Goal: Task Accomplishment & Management: Use online tool/utility

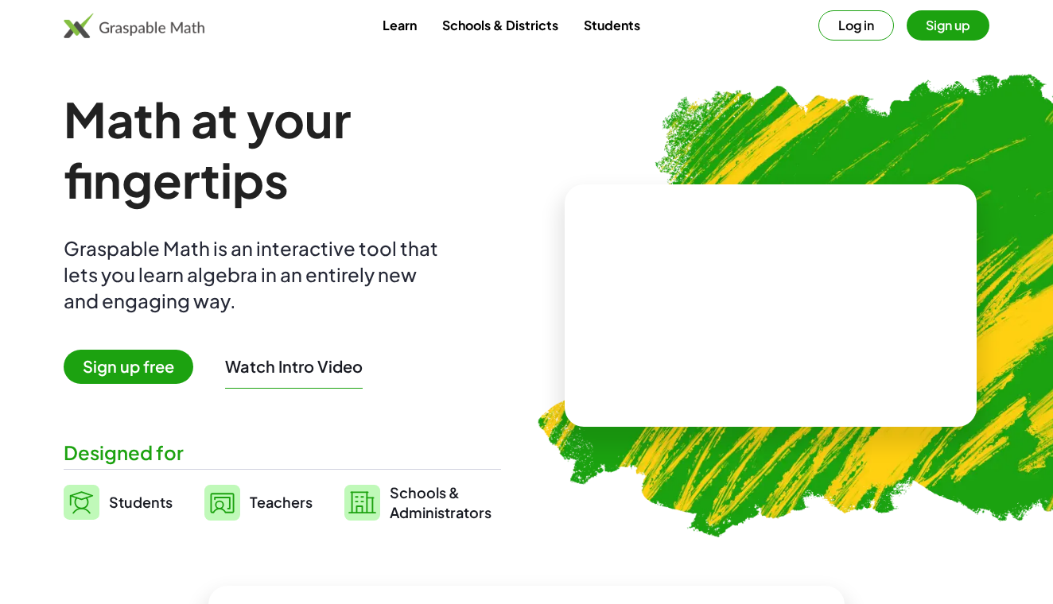
click at [142, 368] on span "Sign up free" at bounding box center [129, 367] width 130 height 34
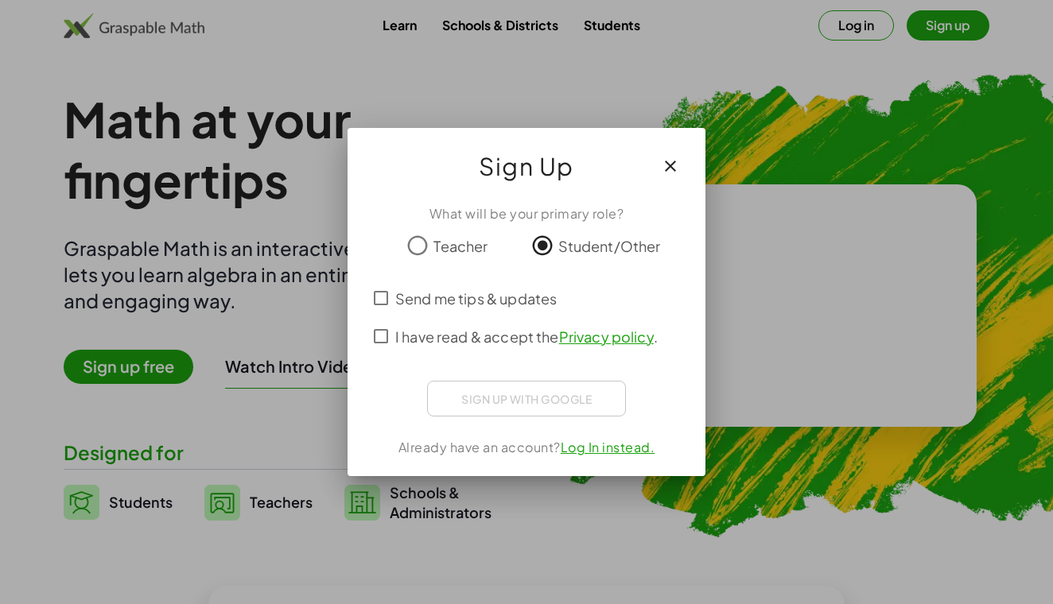
click at [582, 402] on div "Sign up with Google" at bounding box center [526, 399] width 199 height 36
click at [557, 397] on div "Sign up with Google" at bounding box center [526, 399] width 199 height 36
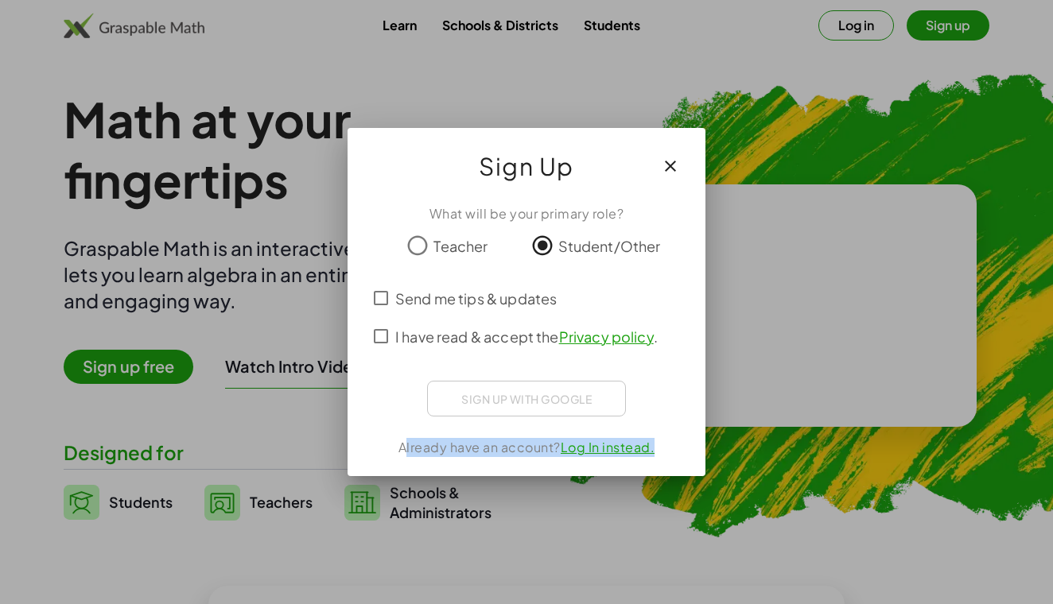
click at [557, 397] on div "Sign up with Google" at bounding box center [526, 399] width 199 height 36
click at [374, 404] on div "Sign up with Google" at bounding box center [527, 397] width 320 height 32
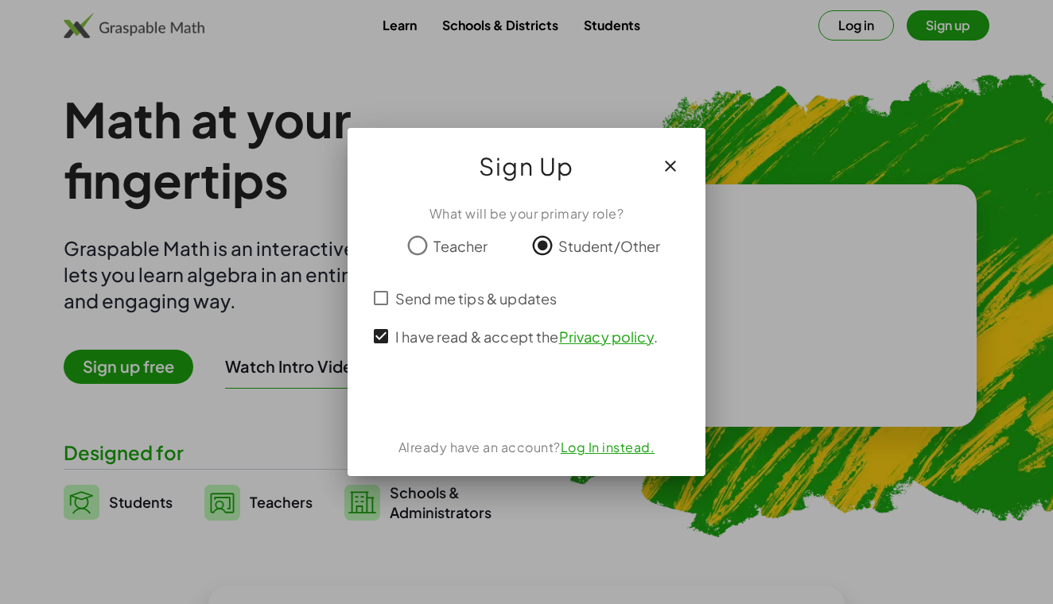
click at [499, 394] on div "Acceder con Google. Se abre en una pestaña nueva" at bounding box center [527, 396] width 152 height 35
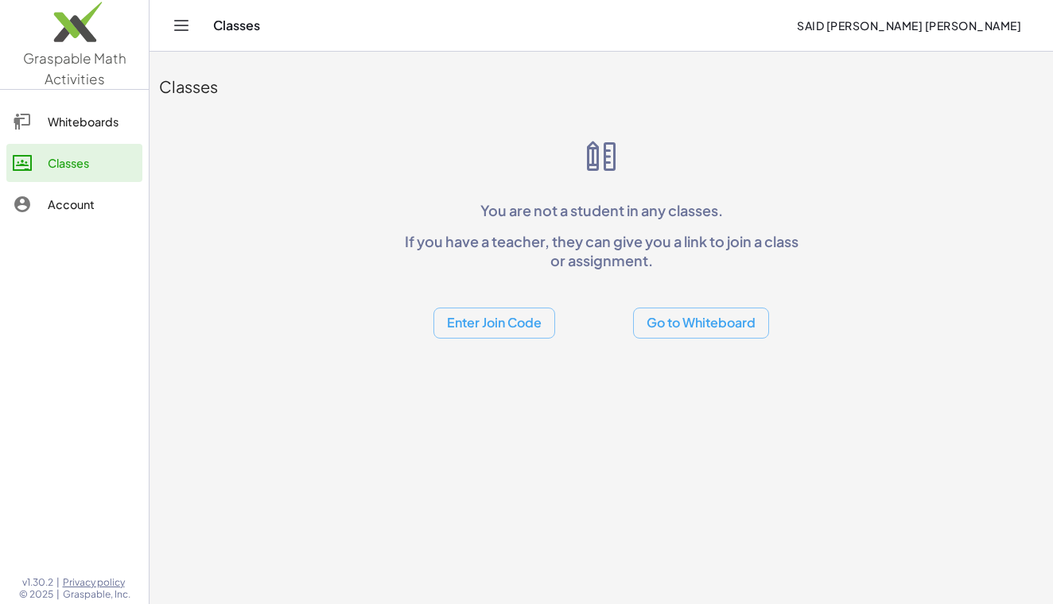
click at [663, 314] on button "Go to Whiteboard" at bounding box center [701, 323] width 136 height 31
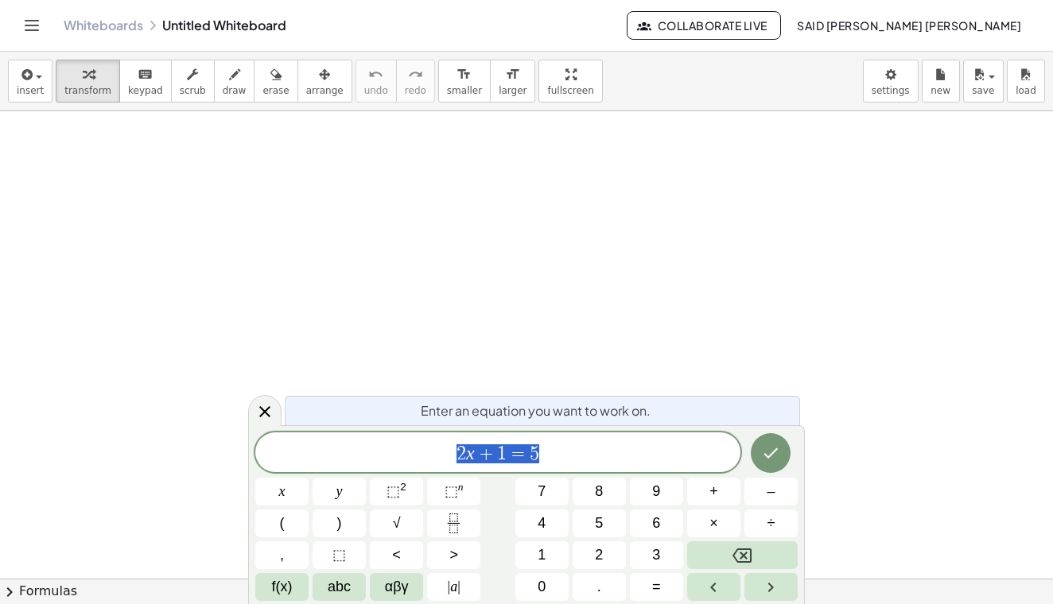
click at [605, 446] on span "2 x + 1 = 5" at bounding box center [497, 454] width 485 height 22
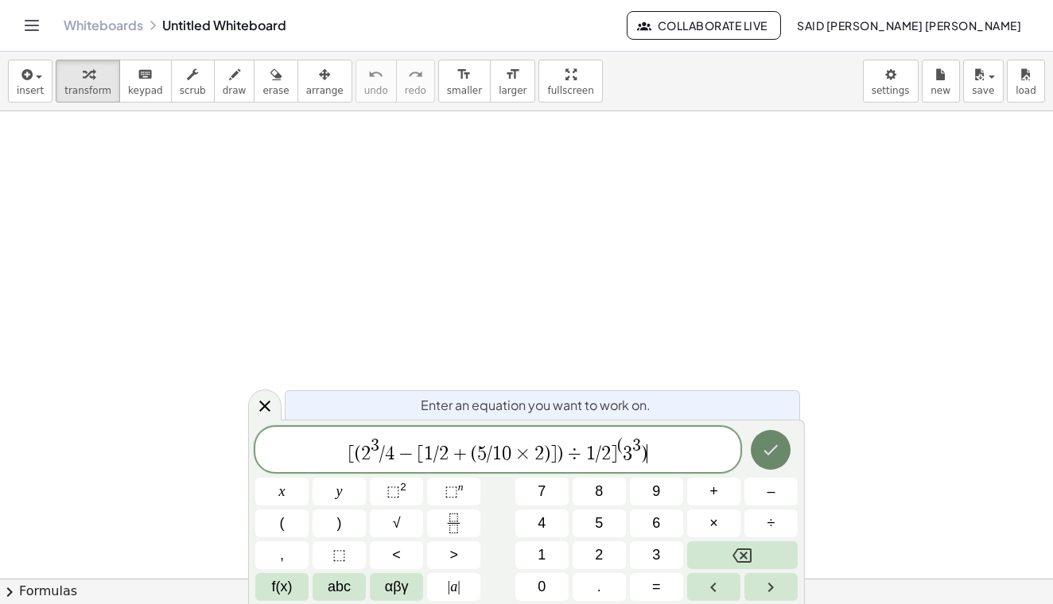
click at [767, 448] on icon "Done" at bounding box center [770, 449] width 19 height 19
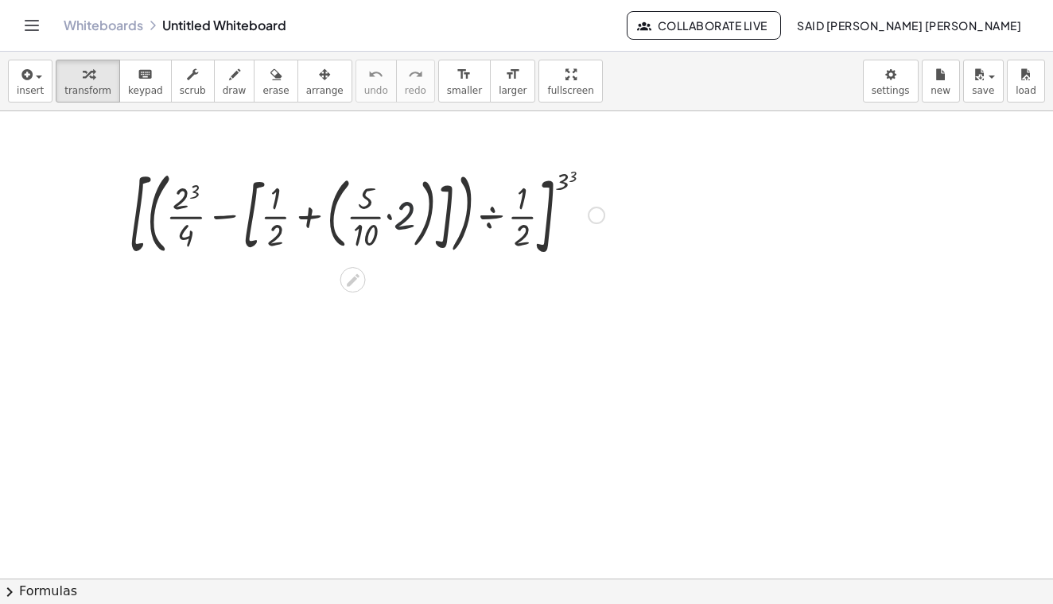
click at [396, 216] on div at bounding box center [366, 213] width 491 height 103
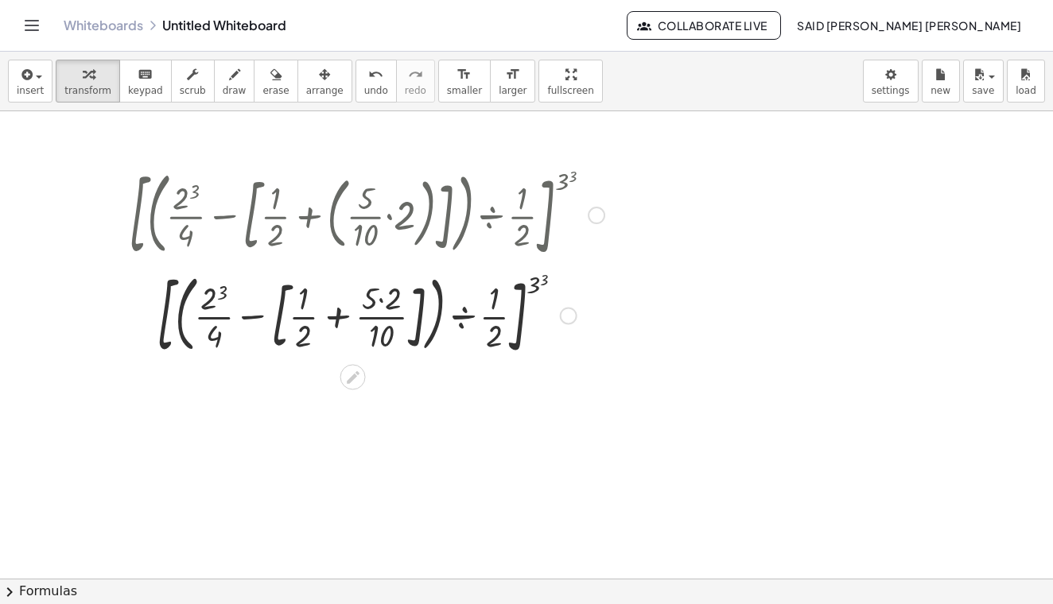
click at [511, 318] on div at bounding box center [366, 315] width 491 height 98
click at [392, 308] on div at bounding box center [366, 315] width 491 height 98
click at [204, 310] on div at bounding box center [366, 315] width 491 height 98
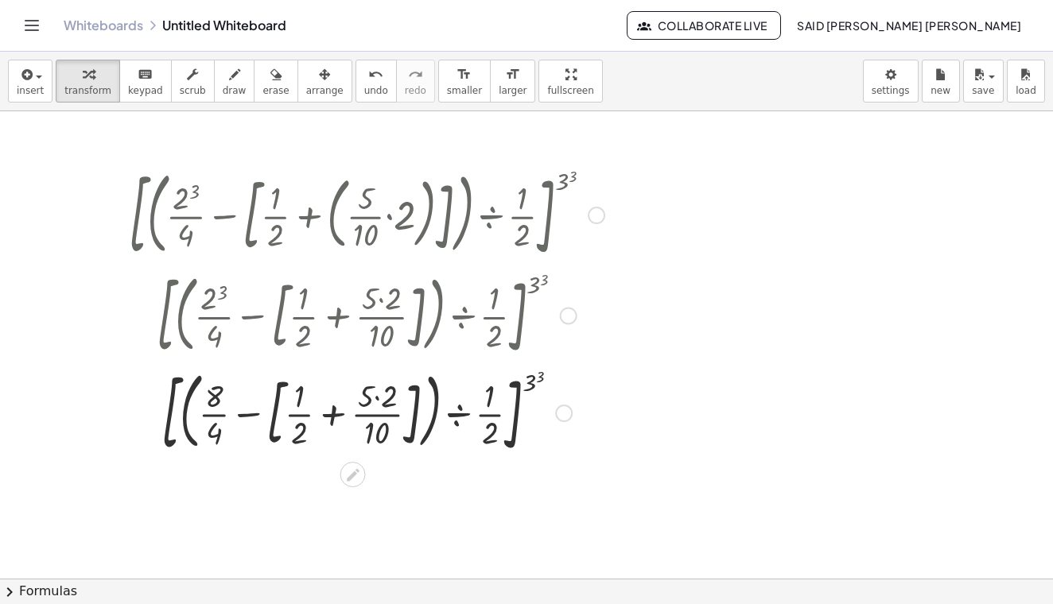
click at [544, 382] on div at bounding box center [366, 412] width 491 height 98
click at [502, 418] on div at bounding box center [366, 412] width 491 height 98
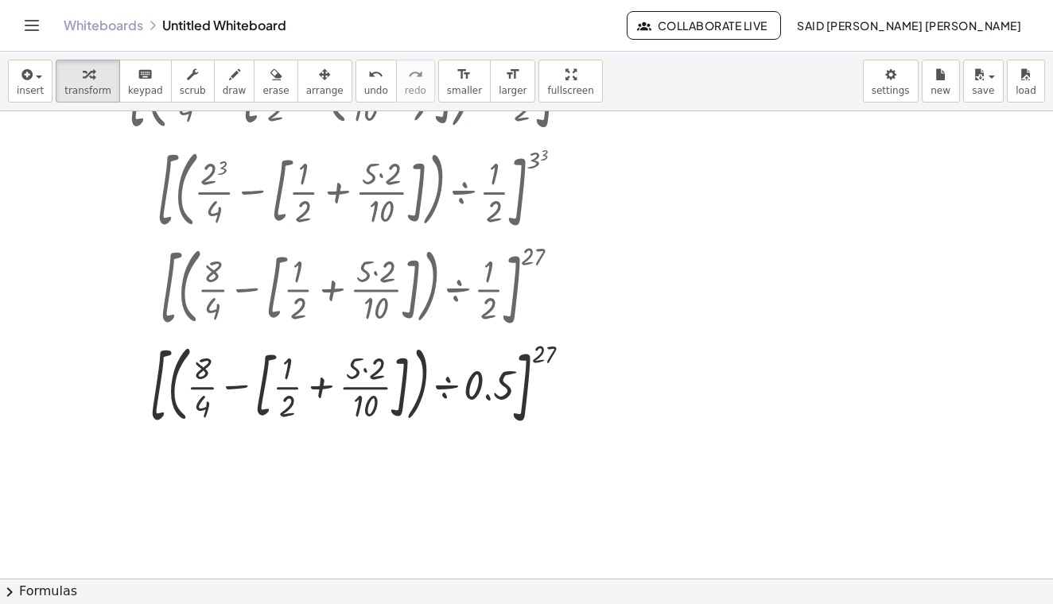
scroll to position [83, 0]
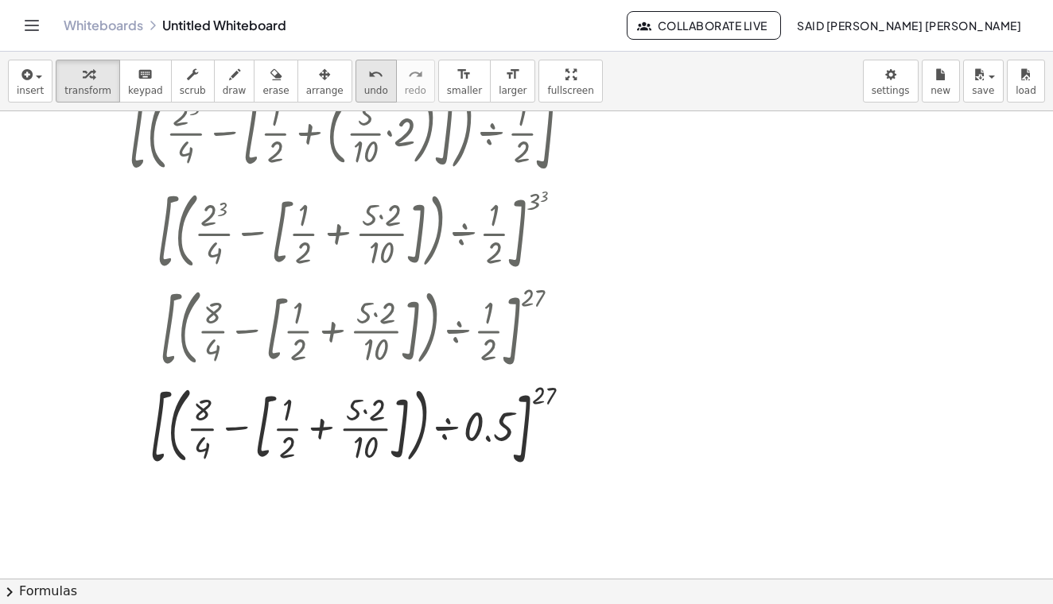
click at [368, 83] on icon "undo" at bounding box center [375, 74] width 15 height 19
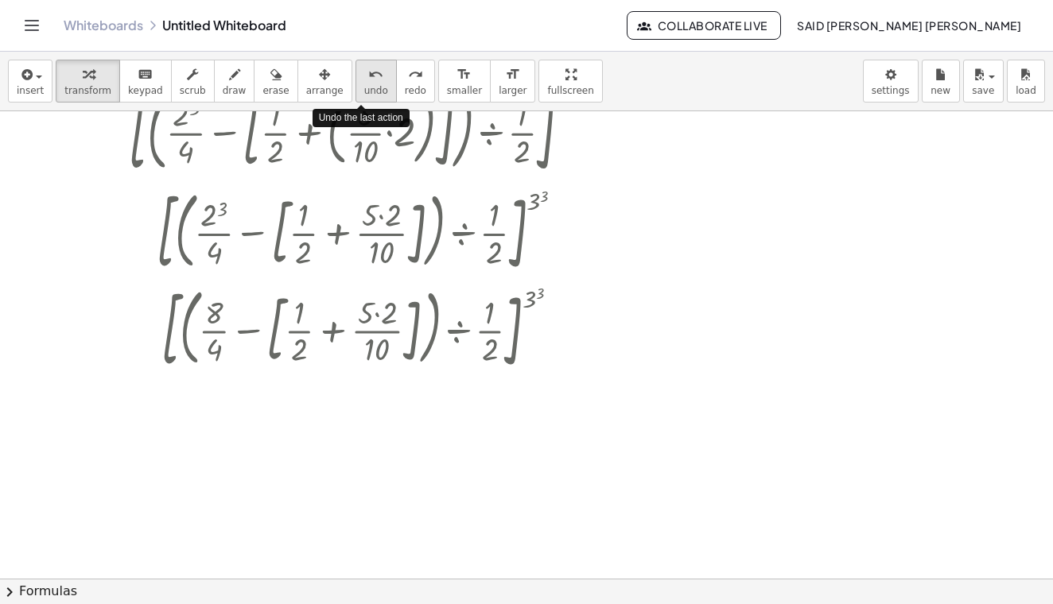
click at [368, 83] on icon "undo" at bounding box center [375, 74] width 15 height 19
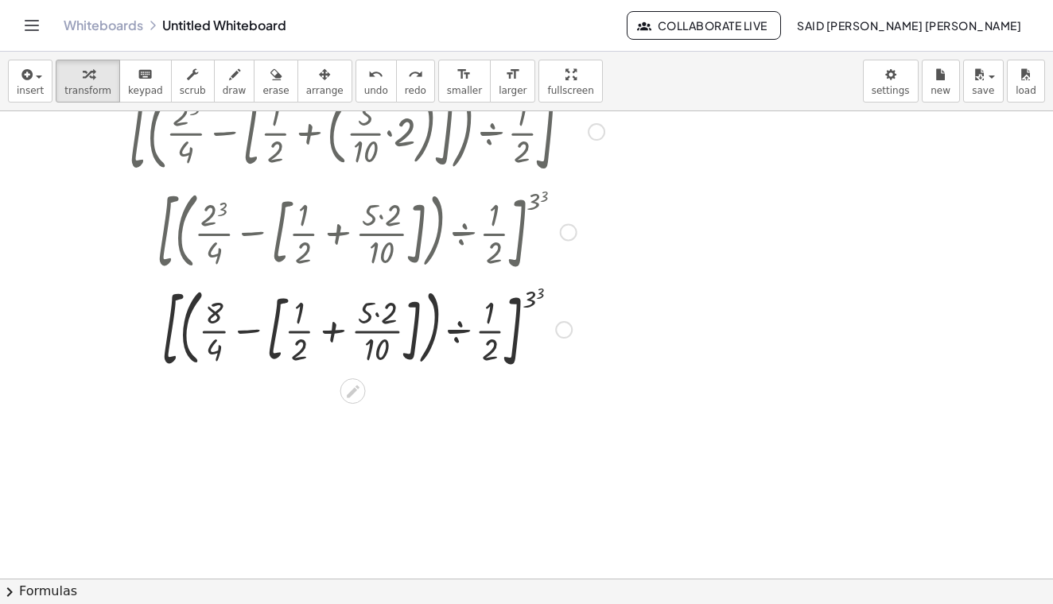
click at [543, 296] on div at bounding box center [366, 329] width 489 height 98
click at [541, 297] on div at bounding box center [366, 329] width 491 height 98
click at [376, 334] on div at bounding box center [366, 329] width 491 height 98
click at [384, 308] on div at bounding box center [366, 329] width 491 height 98
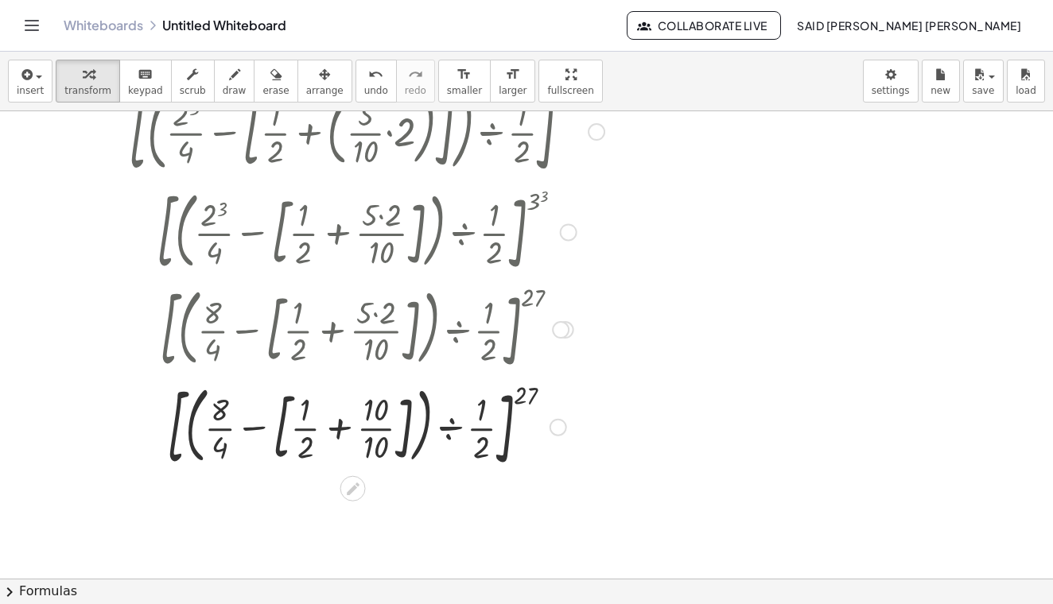
click at [365, 421] on div at bounding box center [366, 426] width 491 height 98
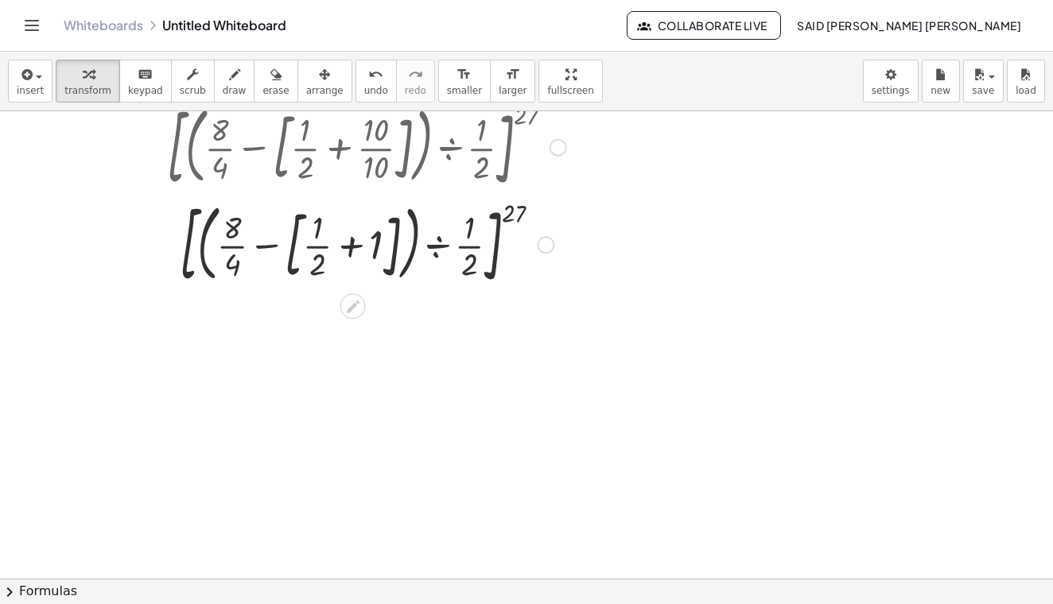
scroll to position [372, 0]
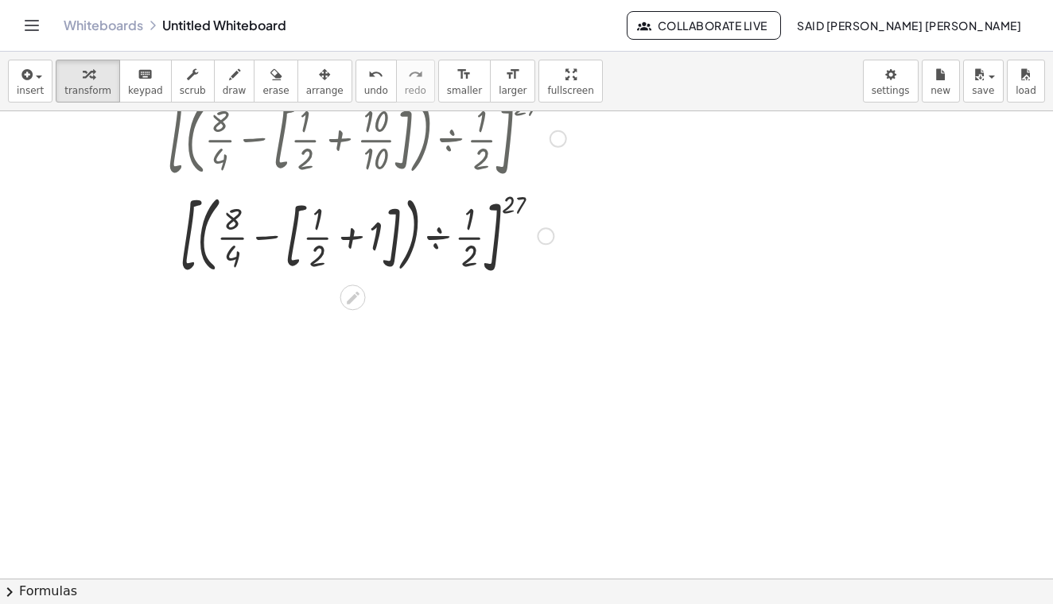
click at [375, 235] on div at bounding box center [366, 235] width 491 height 98
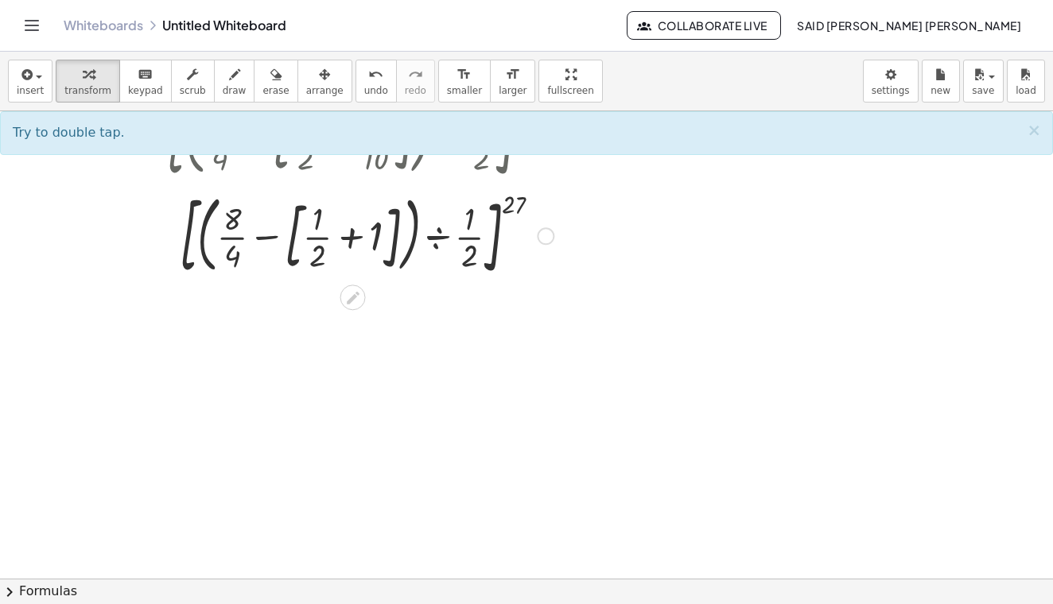
click at [370, 246] on div at bounding box center [366, 235] width 491 height 98
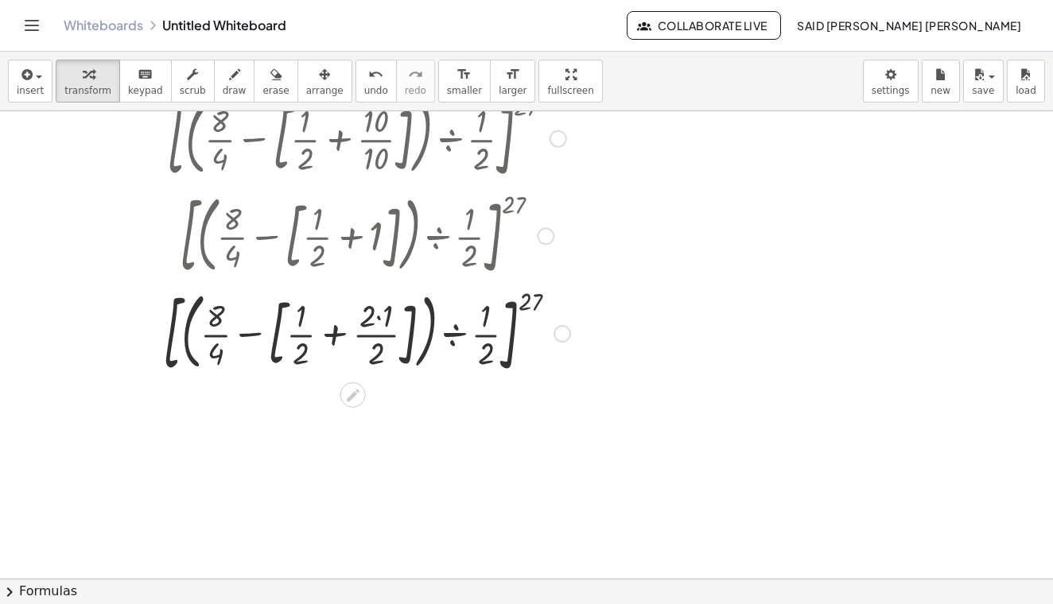
click at [378, 314] on div at bounding box center [366, 333] width 491 height 98
click at [381, 315] on div at bounding box center [366, 333] width 491 height 98
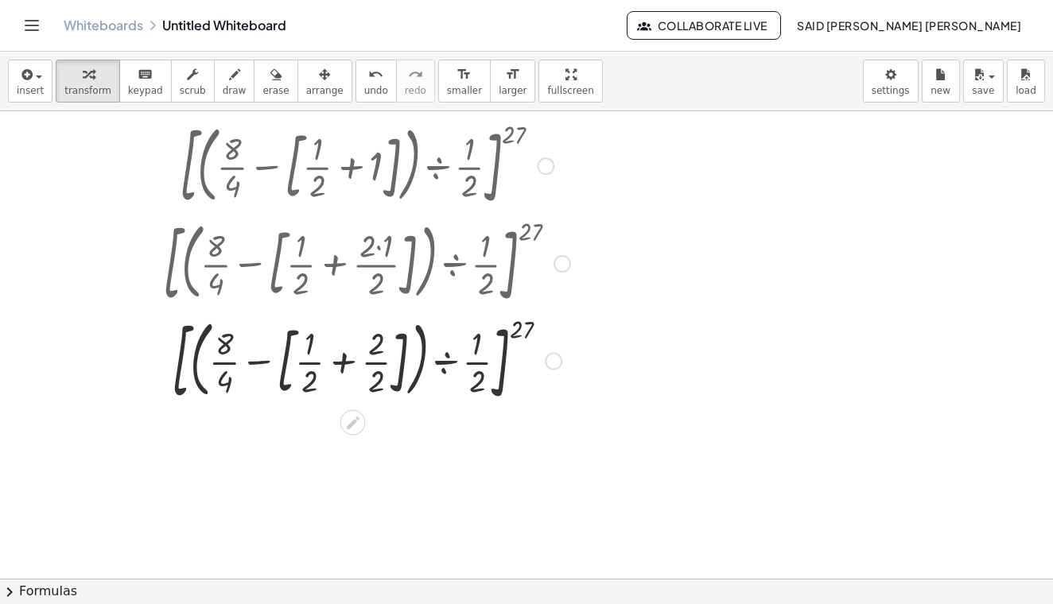
scroll to position [469, 0]
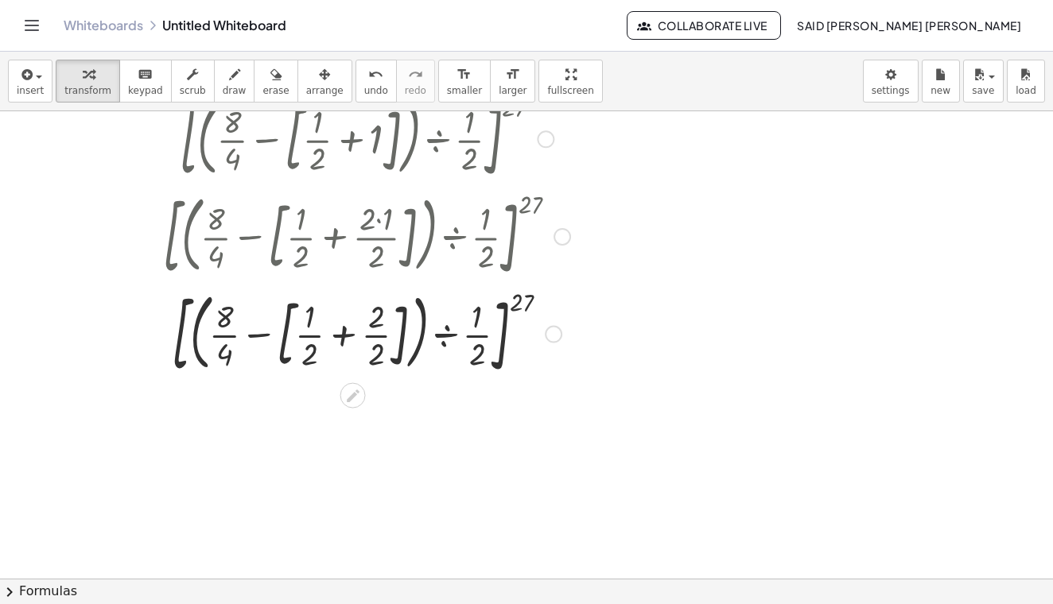
click at [447, 333] on div at bounding box center [366, 333] width 491 height 98
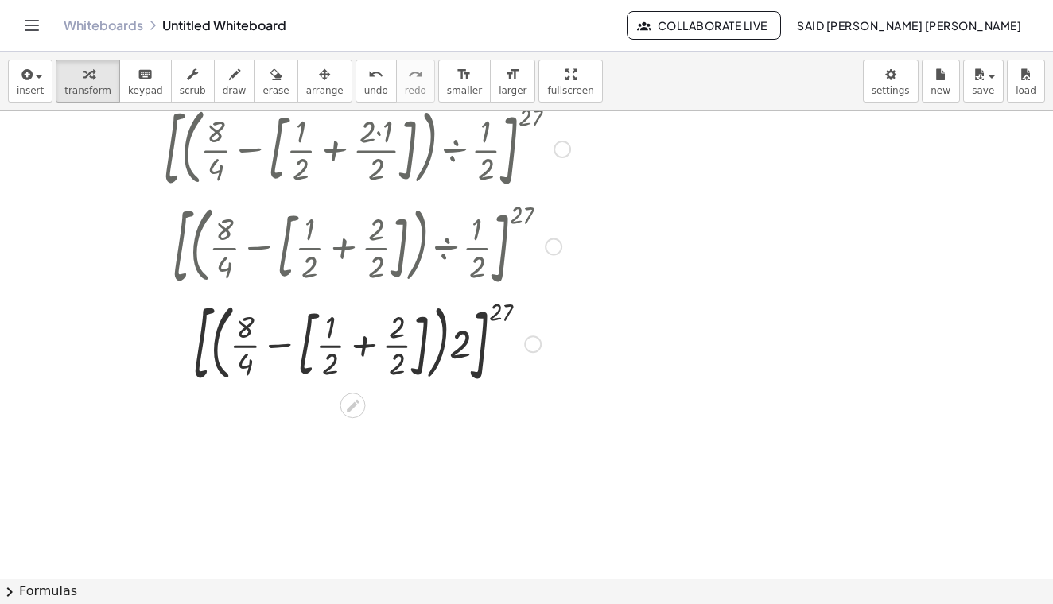
scroll to position [591, 0]
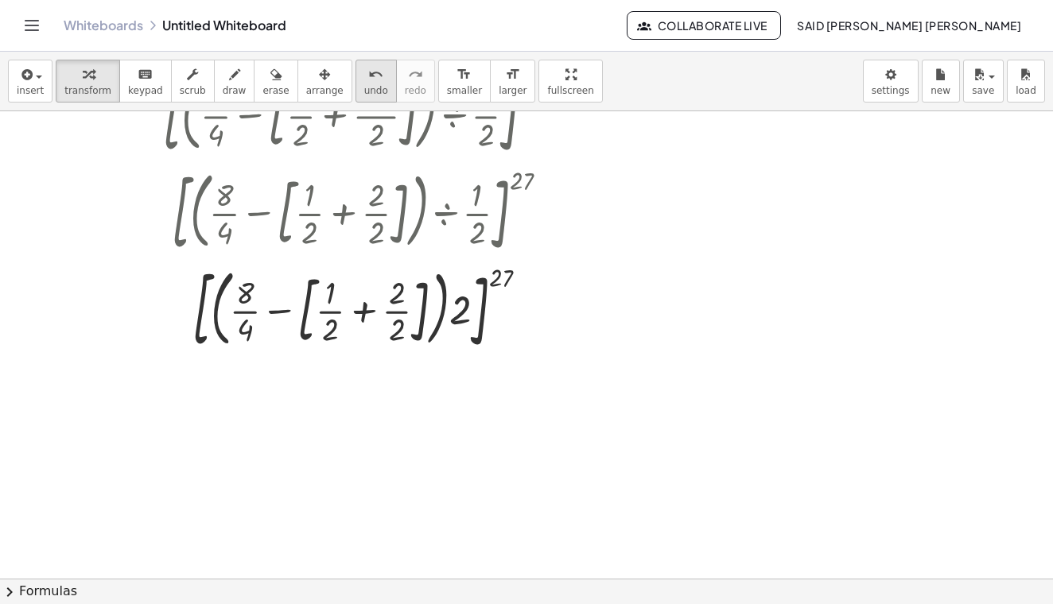
click at [365, 62] on button "undo undo" at bounding box center [375, 81] width 41 height 43
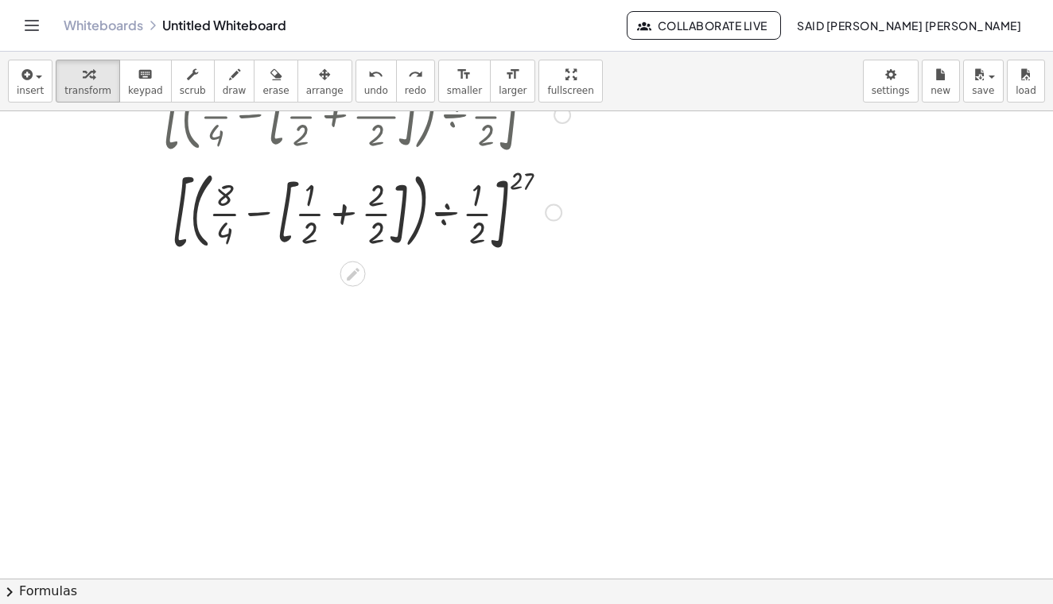
click at [347, 212] on div at bounding box center [366, 211] width 533 height 98
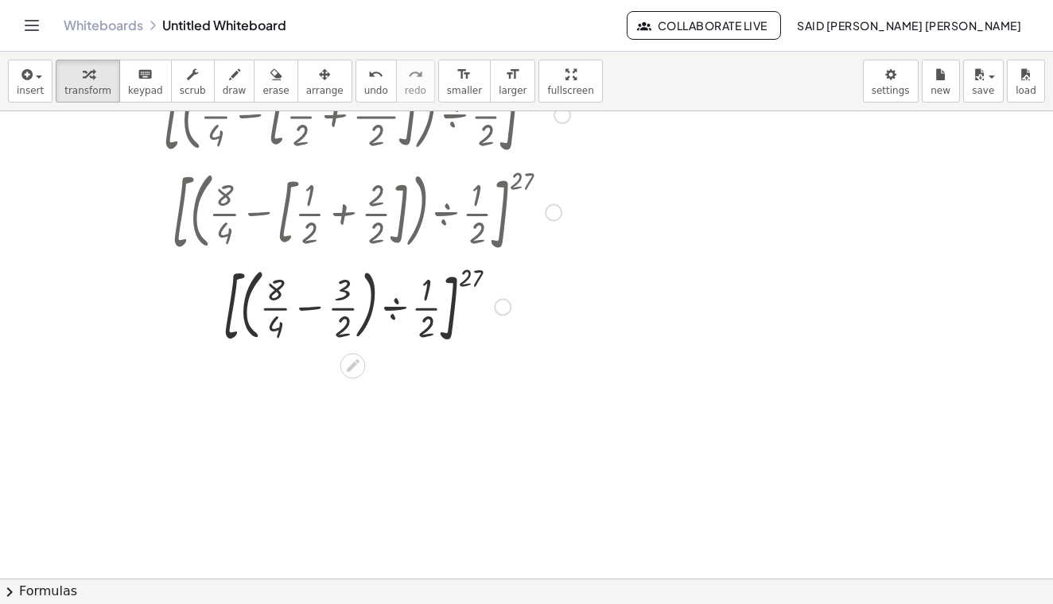
click at [311, 309] on div at bounding box center [366, 305] width 491 height 91
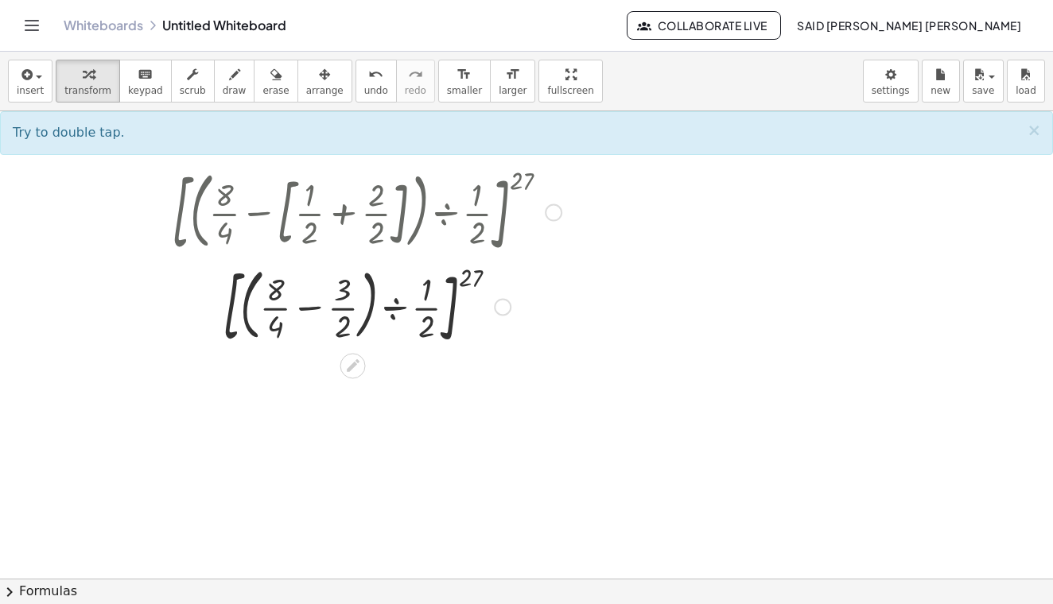
click at [312, 304] on div at bounding box center [366, 305] width 491 height 91
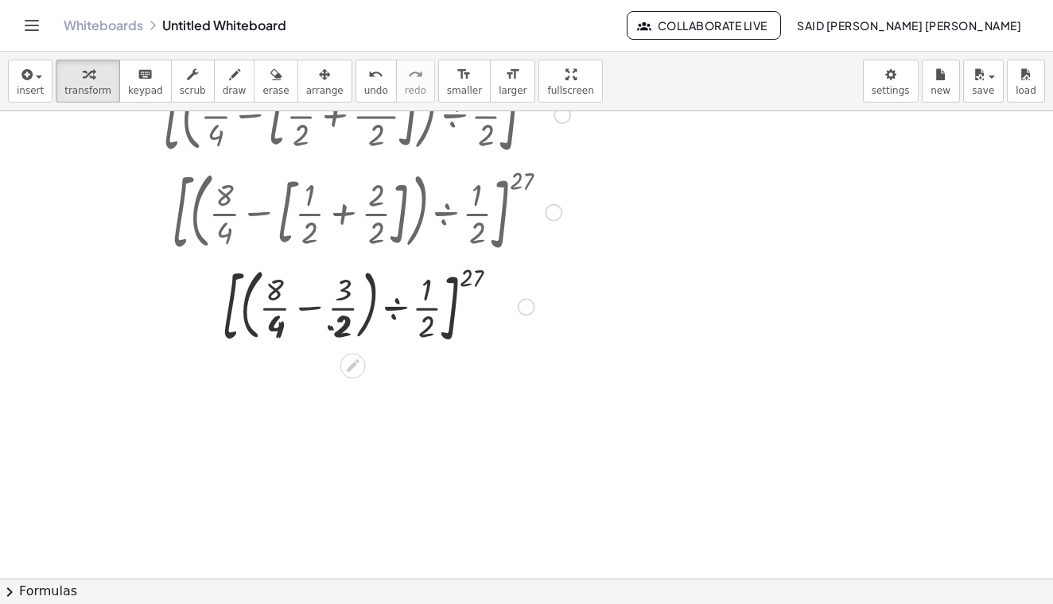
click at [312, 304] on div at bounding box center [366, 305] width 491 height 91
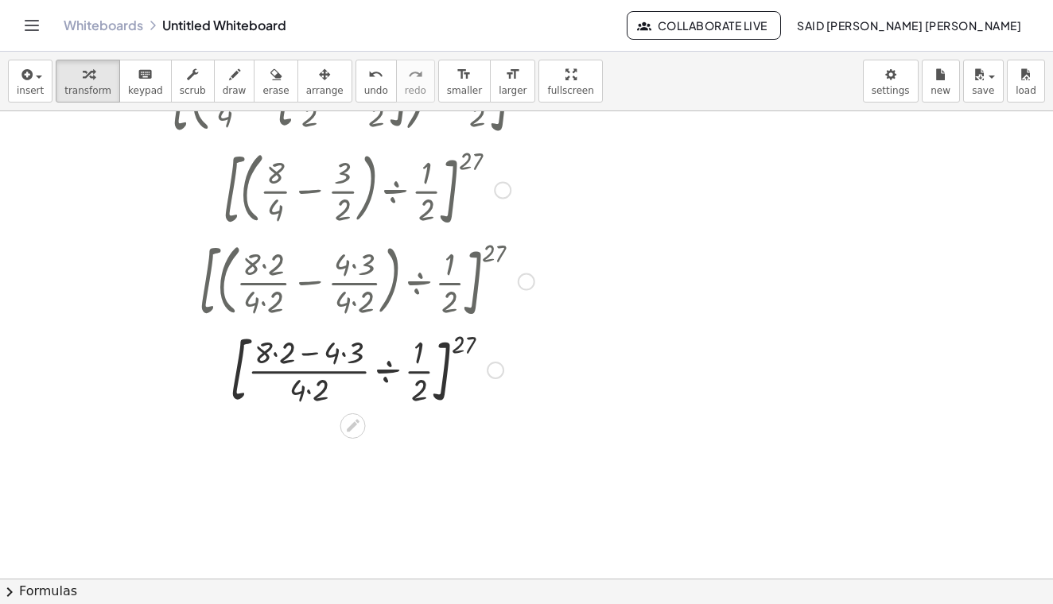
scroll to position [704, 0]
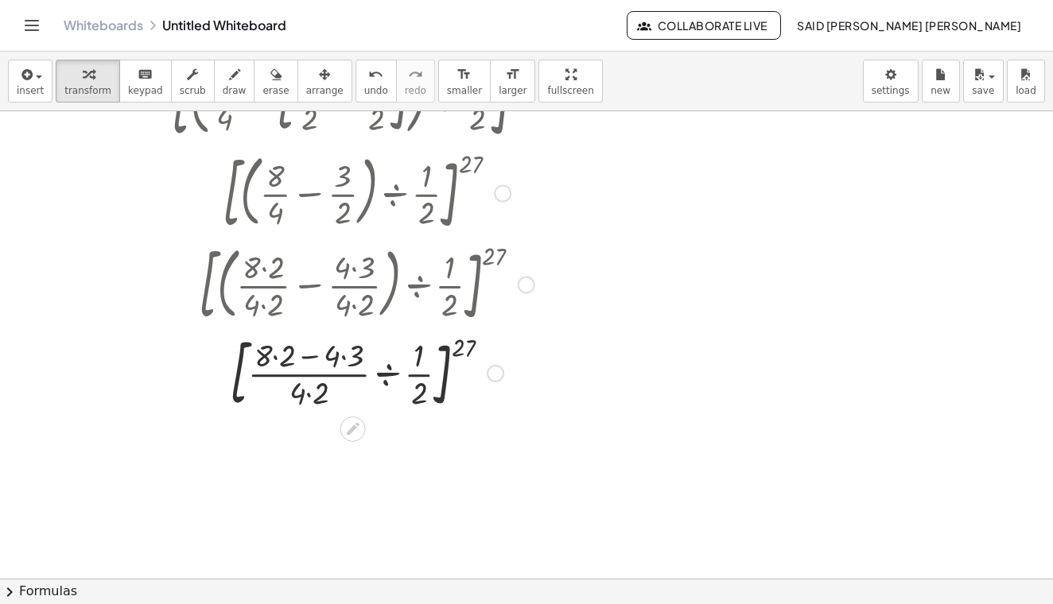
click at [319, 363] on div at bounding box center [366, 372] width 491 height 86
click at [348, 347] on div at bounding box center [366, 372] width 491 height 86
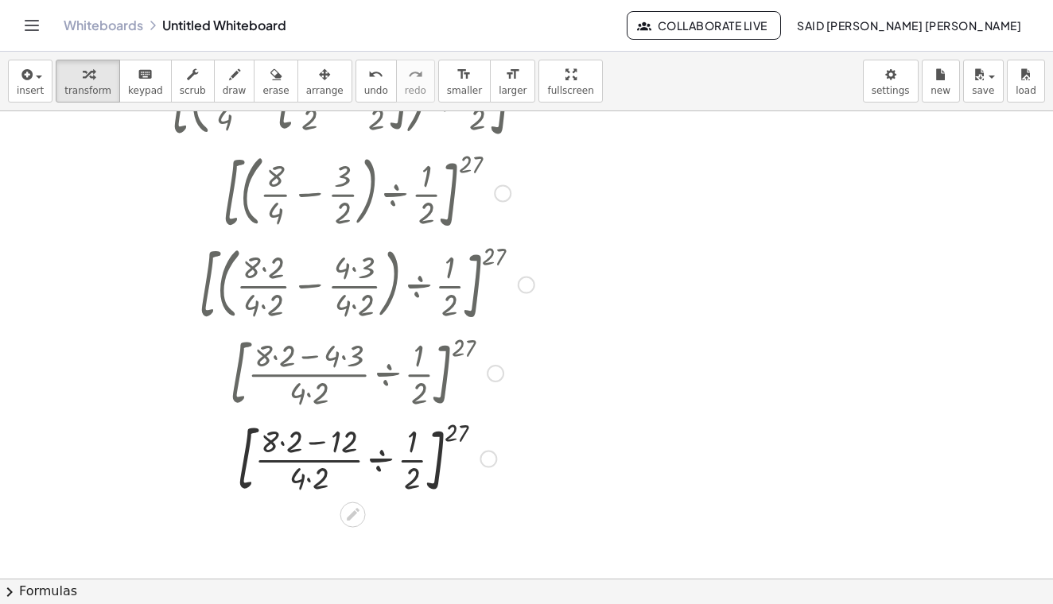
click at [277, 440] on div at bounding box center [366, 458] width 491 height 86
click at [281, 440] on div at bounding box center [366, 458] width 491 height 86
click at [284, 440] on div at bounding box center [366, 458] width 491 height 86
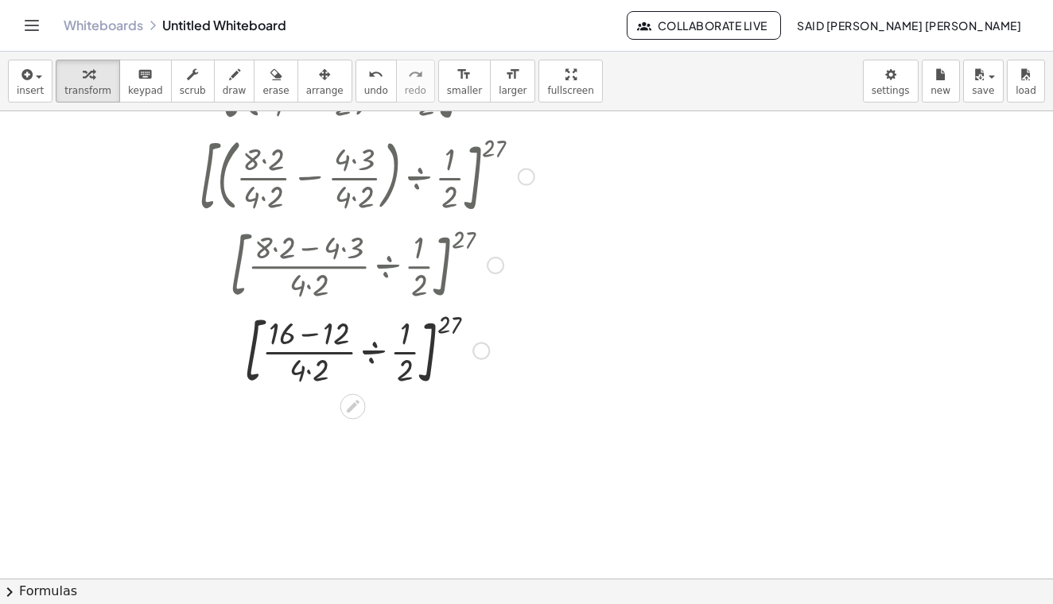
scroll to position [851, 0]
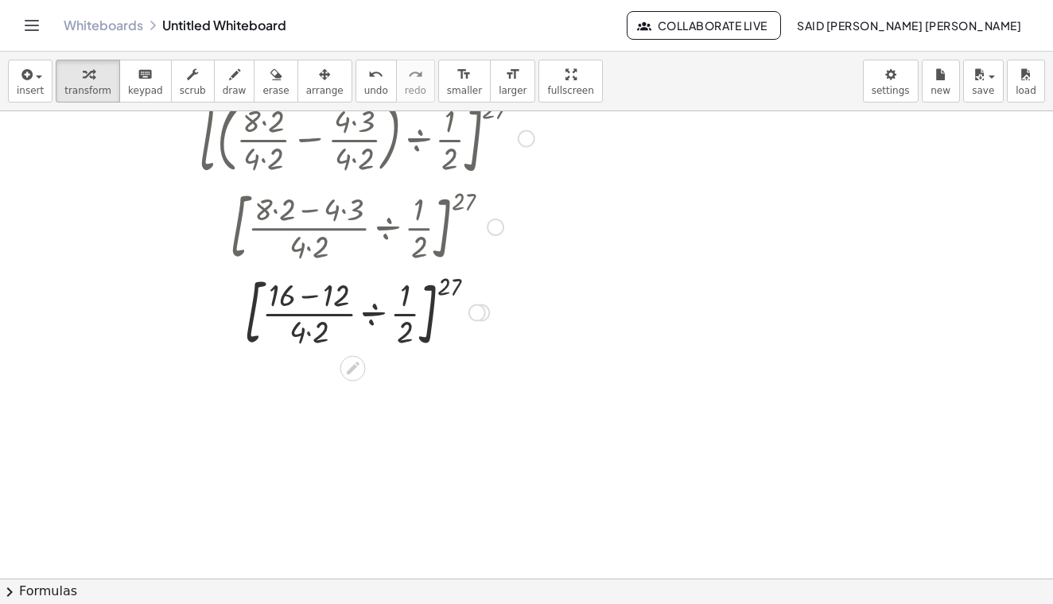
drag, startPoint x: 305, startPoint y: 353, endPoint x: 305, endPoint y: 336, distance: 16.7
click at [305, 336] on div at bounding box center [366, 312] width 491 height 86
click at [312, 332] on div at bounding box center [366, 312] width 491 height 86
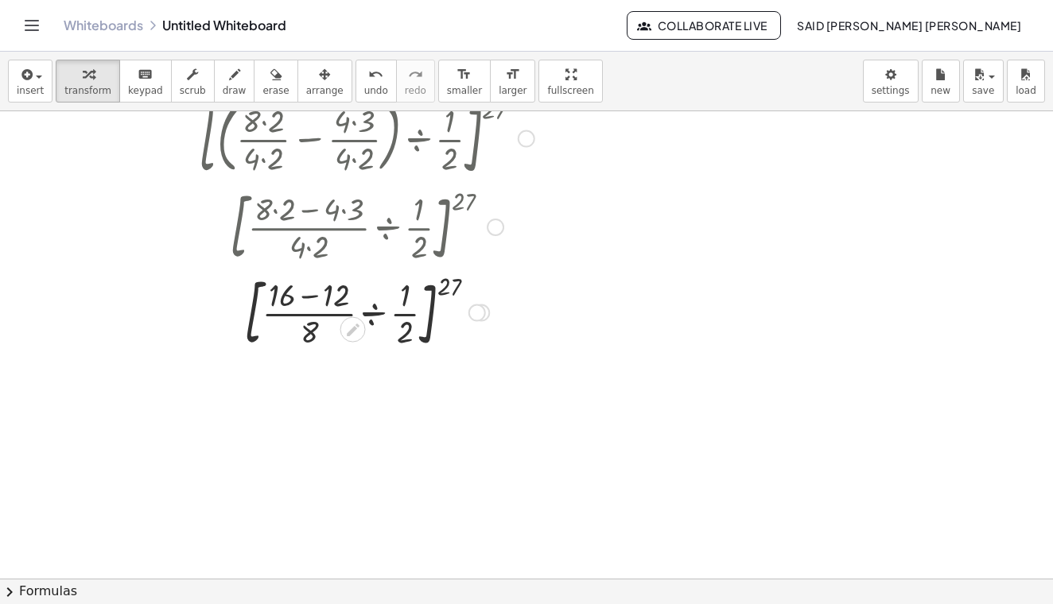
click at [312, 302] on div at bounding box center [366, 312] width 491 height 86
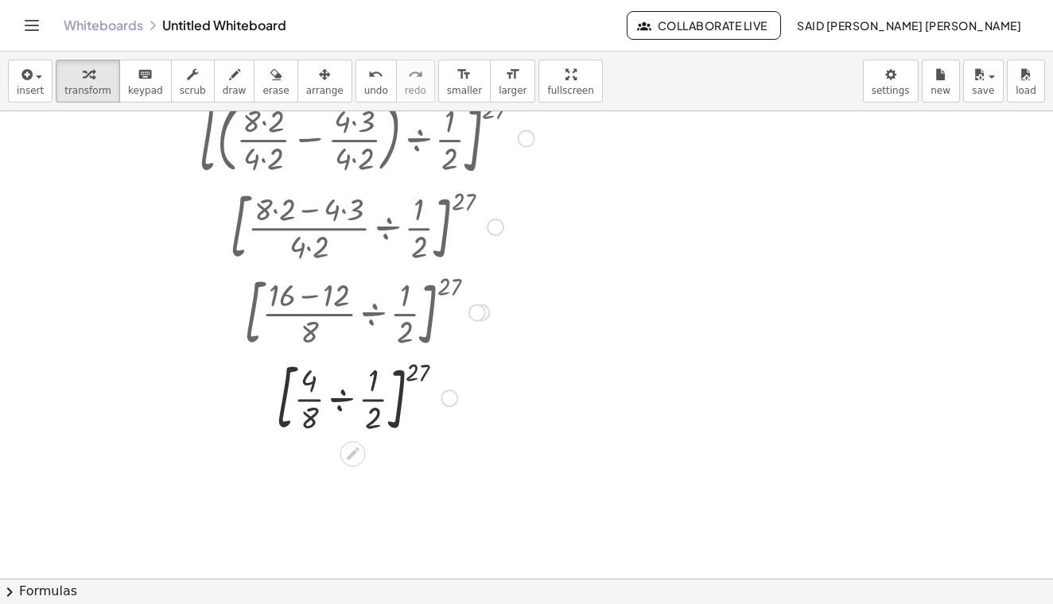
click at [343, 398] on div at bounding box center [366, 397] width 491 height 86
click at [340, 398] on div at bounding box center [366, 397] width 491 height 86
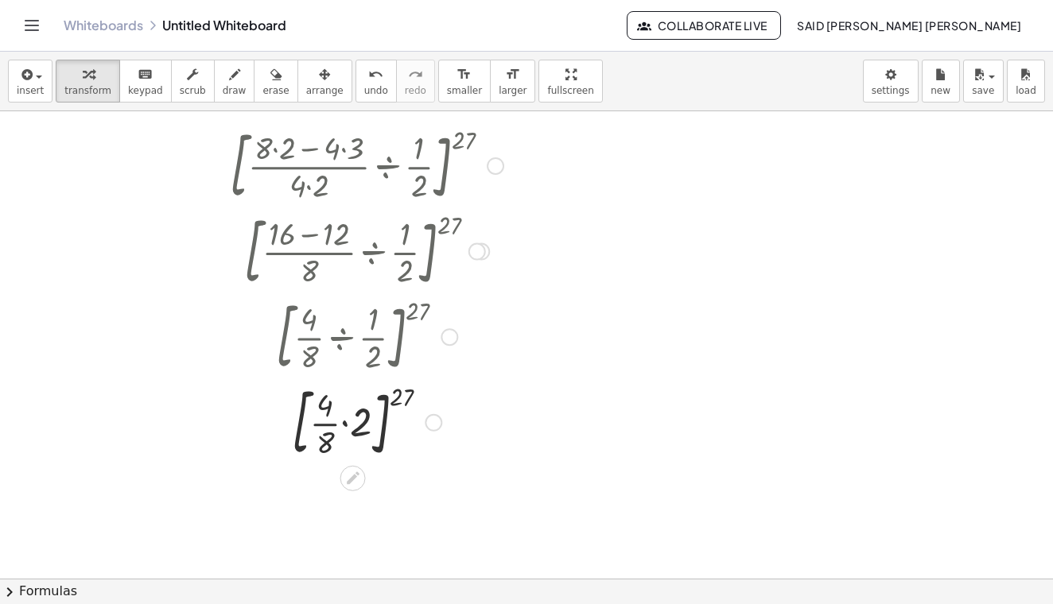
scroll to position [937, 0]
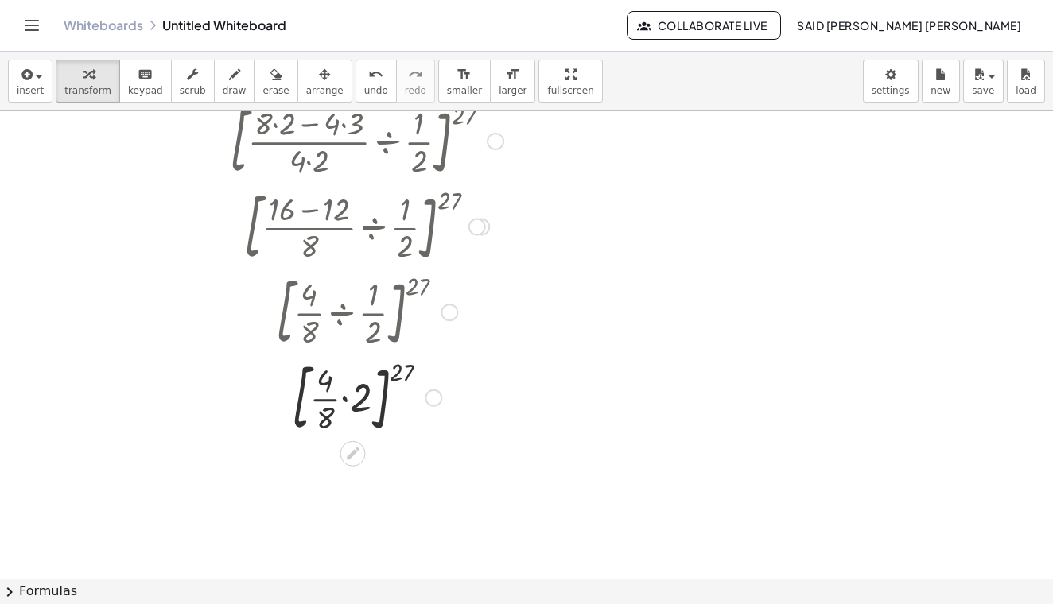
click at [345, 398] on div at bounding box center [366, 397] width 491 height 86
click at [345, 399] on div at bounding box center [366, 397] width 491 height 86
click at [343, 461] on div at bounding box center [366, 483] width 491 height 86
click at [343, 467] on div at bounding box center [366, 483] width 491 height 86
click at [388, 454] on div at bounding box center [366, 483] width 491 height 86
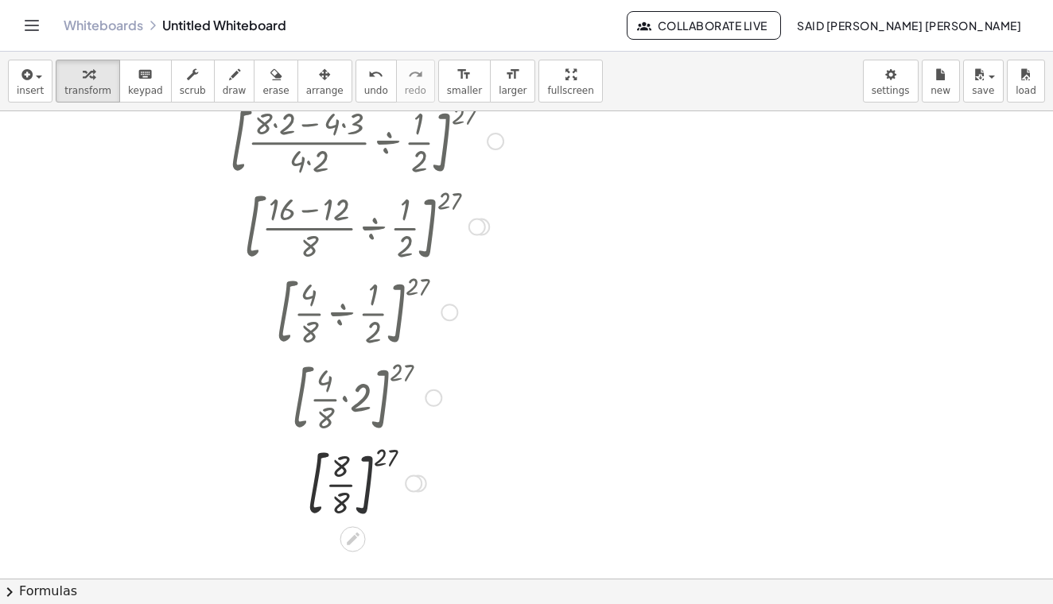
click at [369, 470] on div at bounding box center [366, 483] width 491 height 86
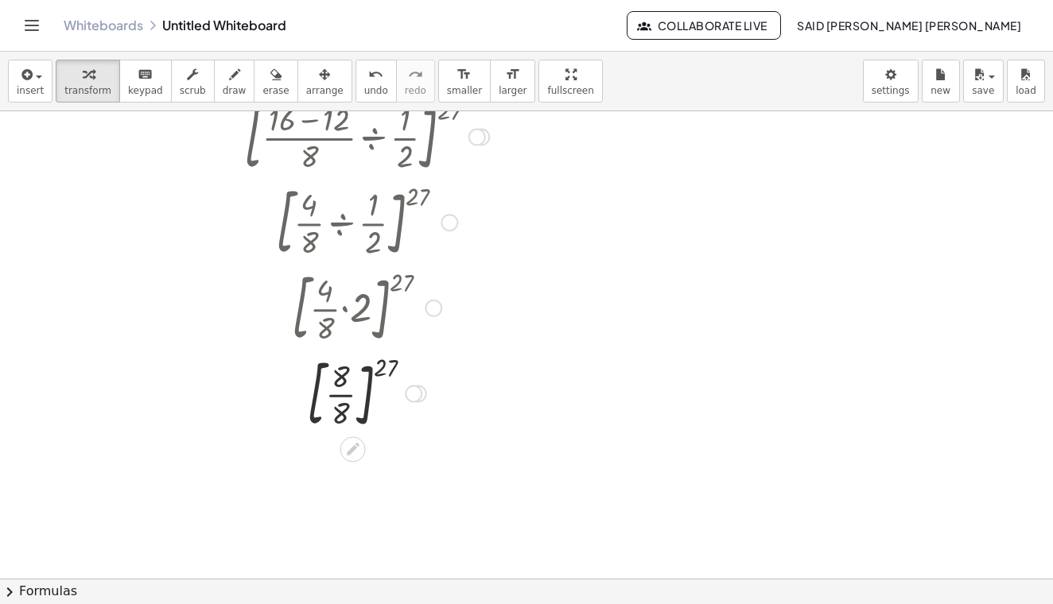
scroll to position [1061, 0]
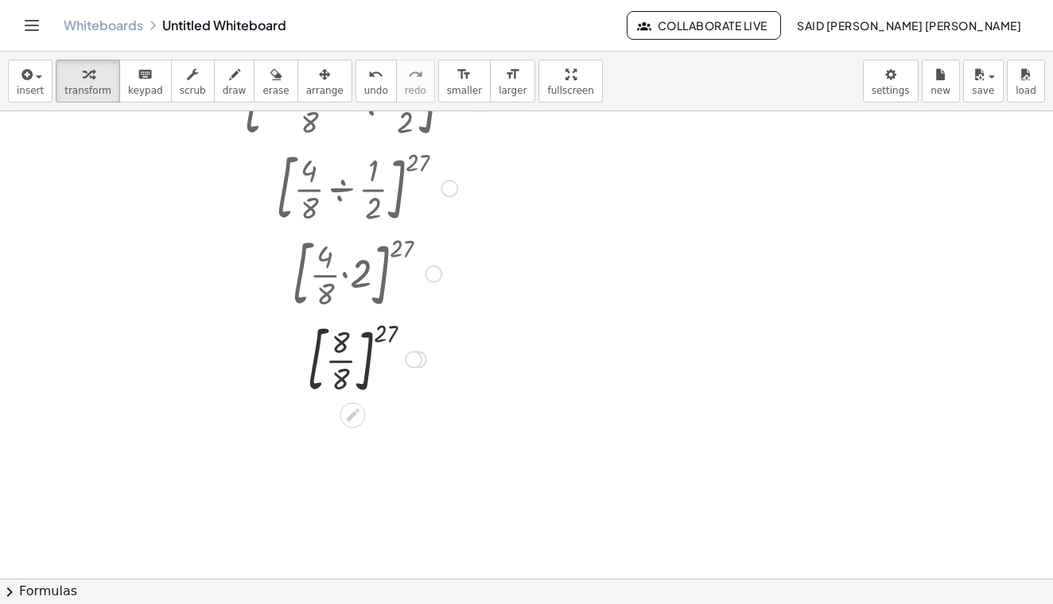
click at [378, 334] on div at bounding box center [366, 359] width 491 height 86
click at [350, 352] on div at bounding box center [366, 359] width 491 height 86
